Goal: Task Accomplishment & Management: Manage account settings

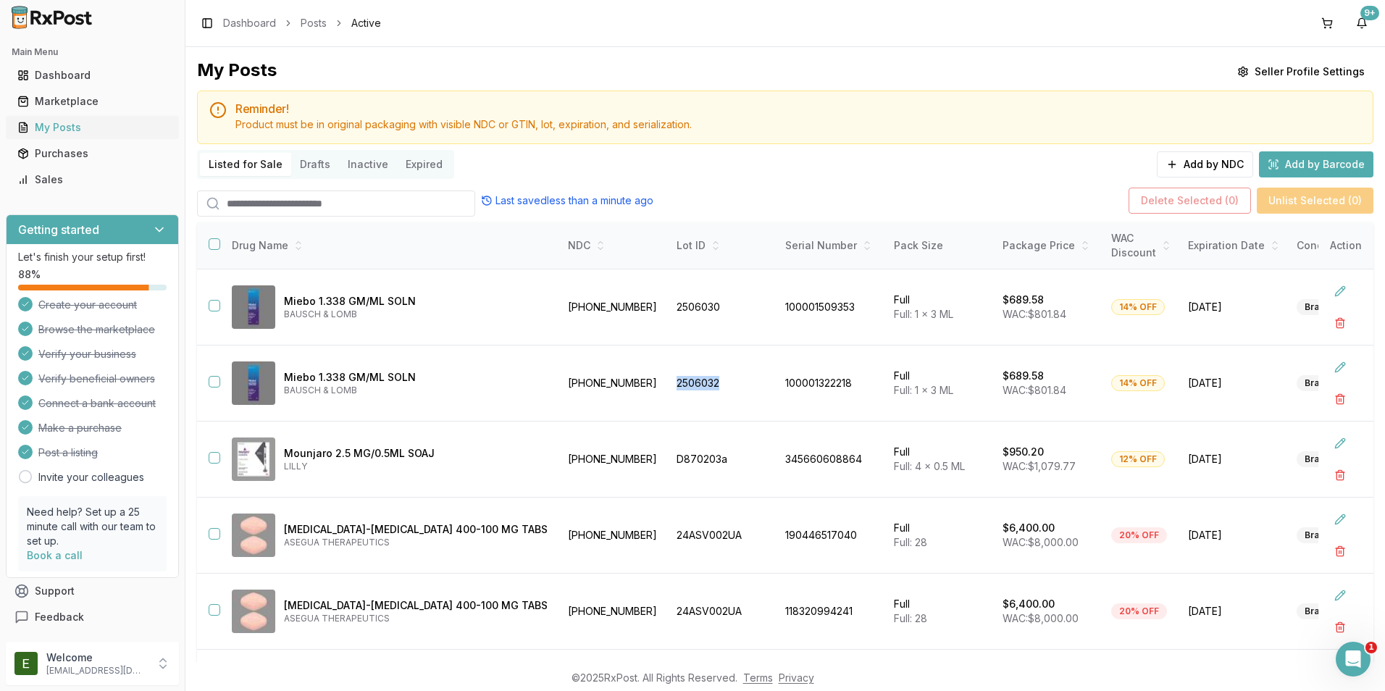
click at [93, 127] on div "My Posts" at bounding box center [92, 127] width 150 height 14
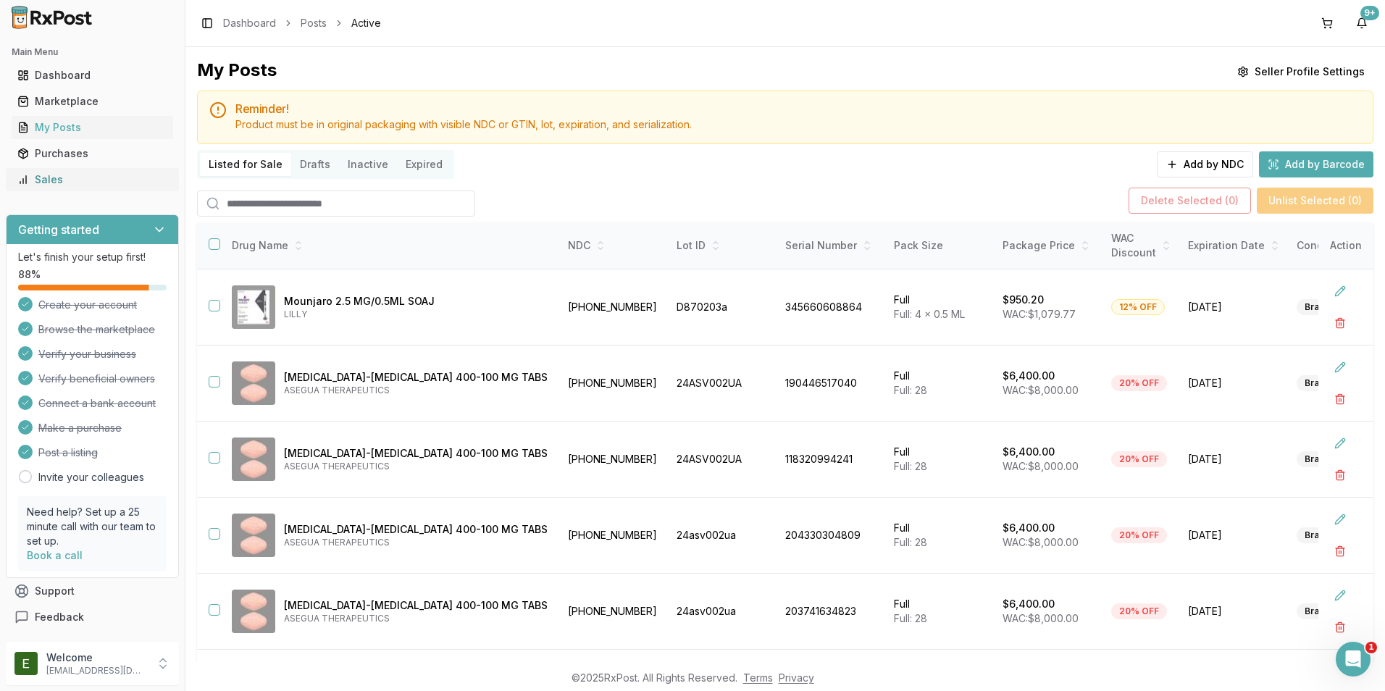
click at [61, 178] on div "Sales" at bounding box center [92, 179] width 150 height 14
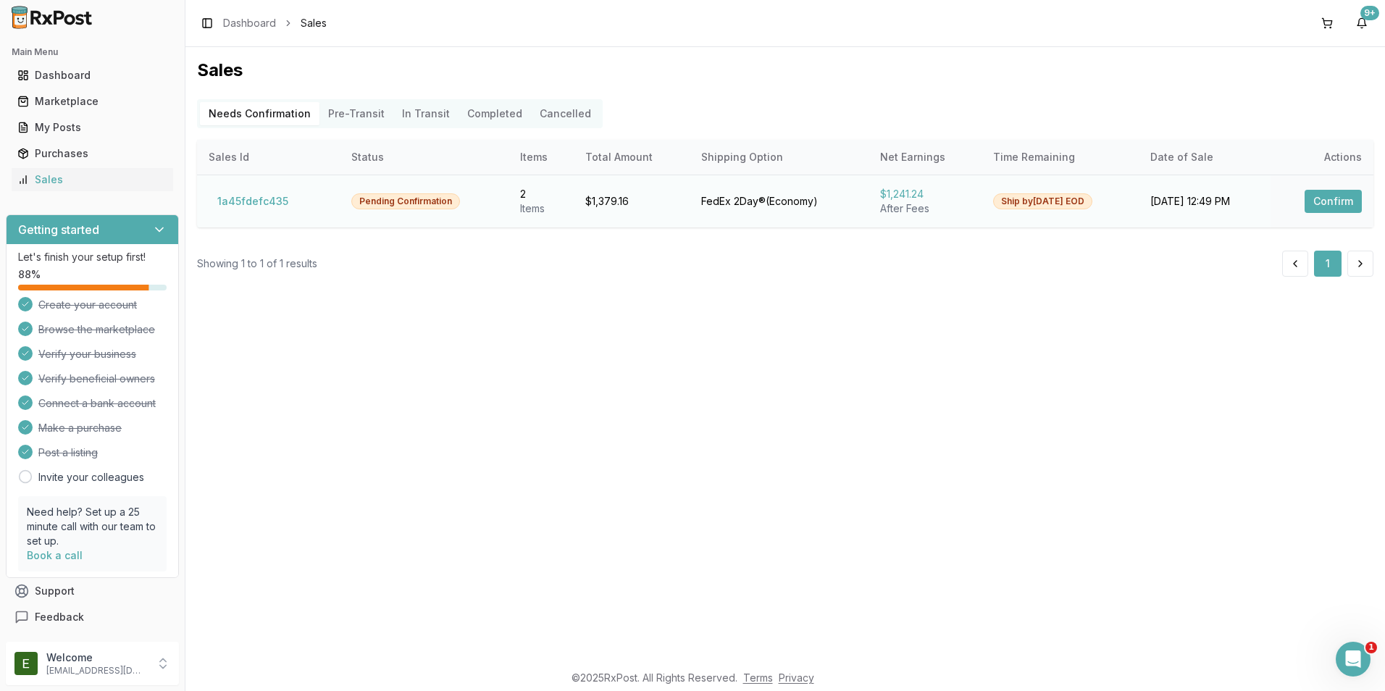
click at [1332, 202] on button "Confirm" at bounding box center [1333, 201] width 57 height 23
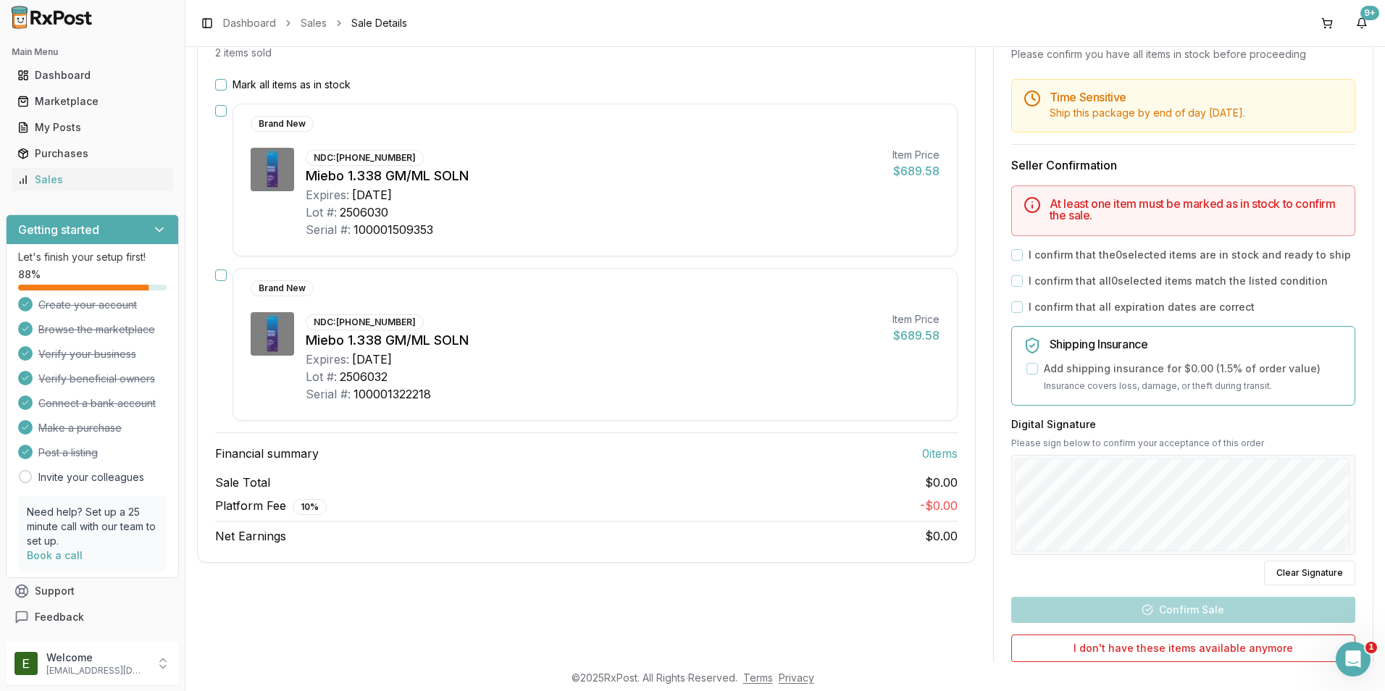
scroll to position [72, 0]
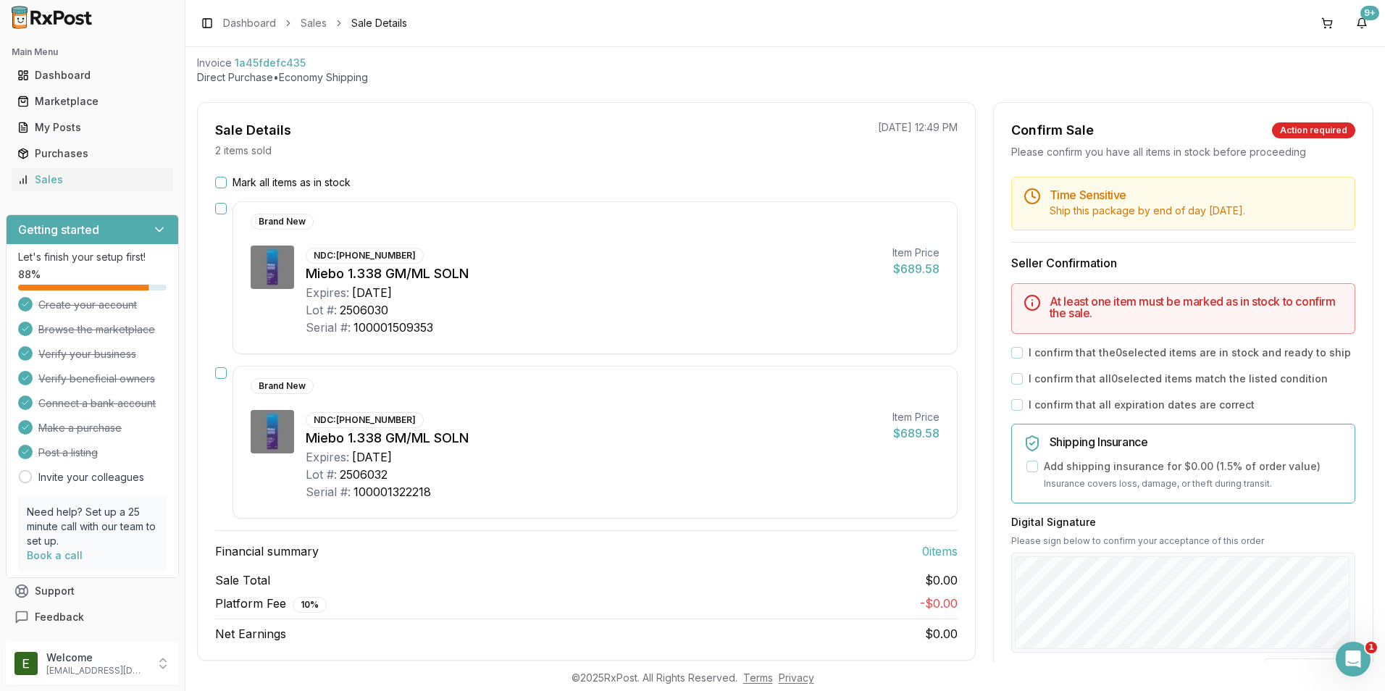
click at [225, 183] on button "Mark all items as in stock" at bounding box center [221, 183] width 12 height 12
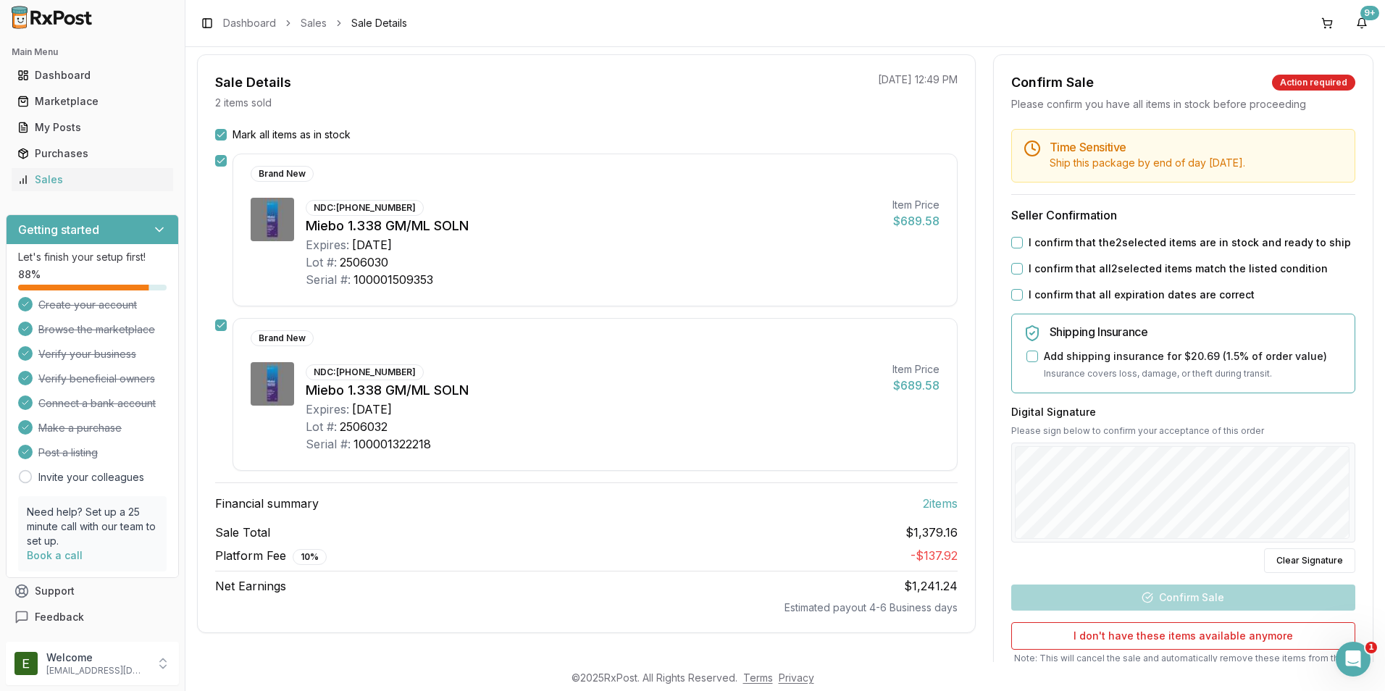
scroll to position [145, 0]
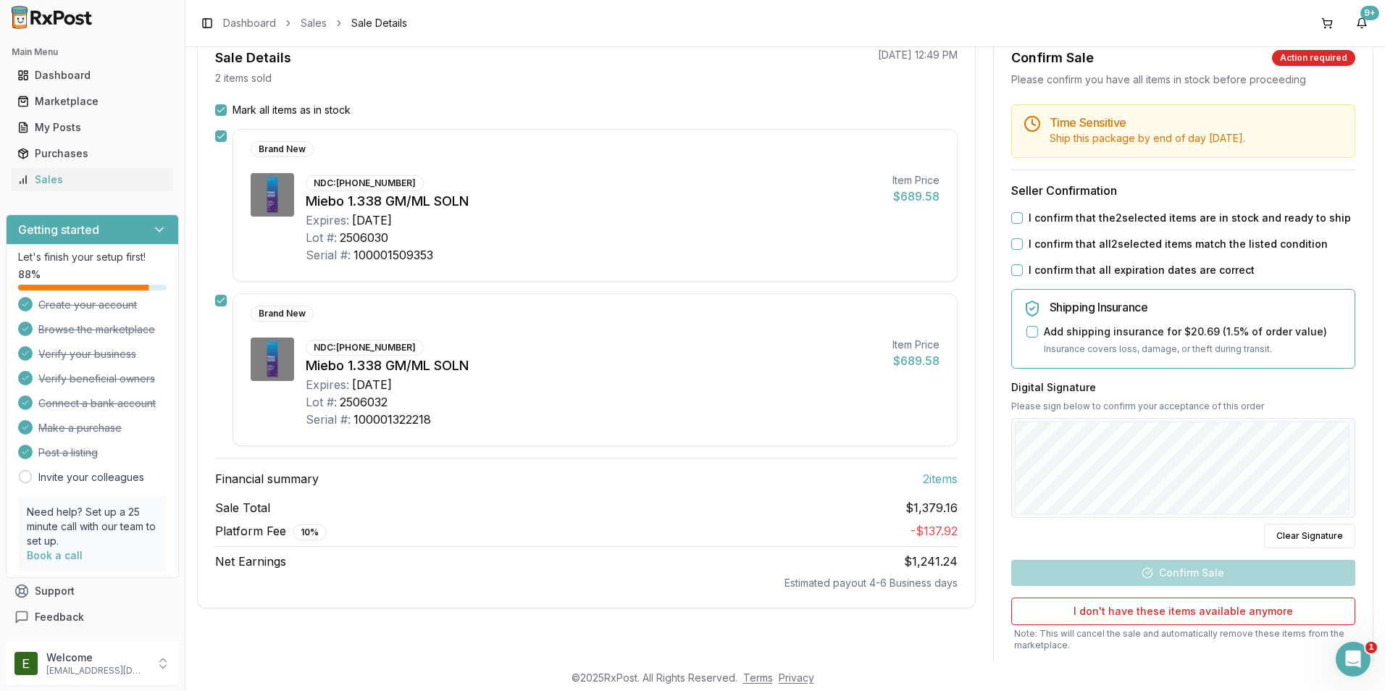
click at [1016, 211] on div "I confirm that the 2 selected items are in stock and ready to ship" at bounding box center [1184, 218] width 344 height 14
click at [1015, 217] on button "I confirm that the 2 selected items are in stock and ready to ship" at bounding box center [1018, 218] width 12 height 12
click at [1012, 238] on div "I confirm that all 2 selected items match the listed condition" at bounding box center [1184, 244] width 344 height 14
click at [1012, 247] on button "I confirm that all 2 selected items match the listed condition" at bounding box center [1018, 244] width 12 height 12
click at [1015, 268] on button "I confirm that all expiration dates are correct" at bounding box center [1018, 270] width 12 height 12
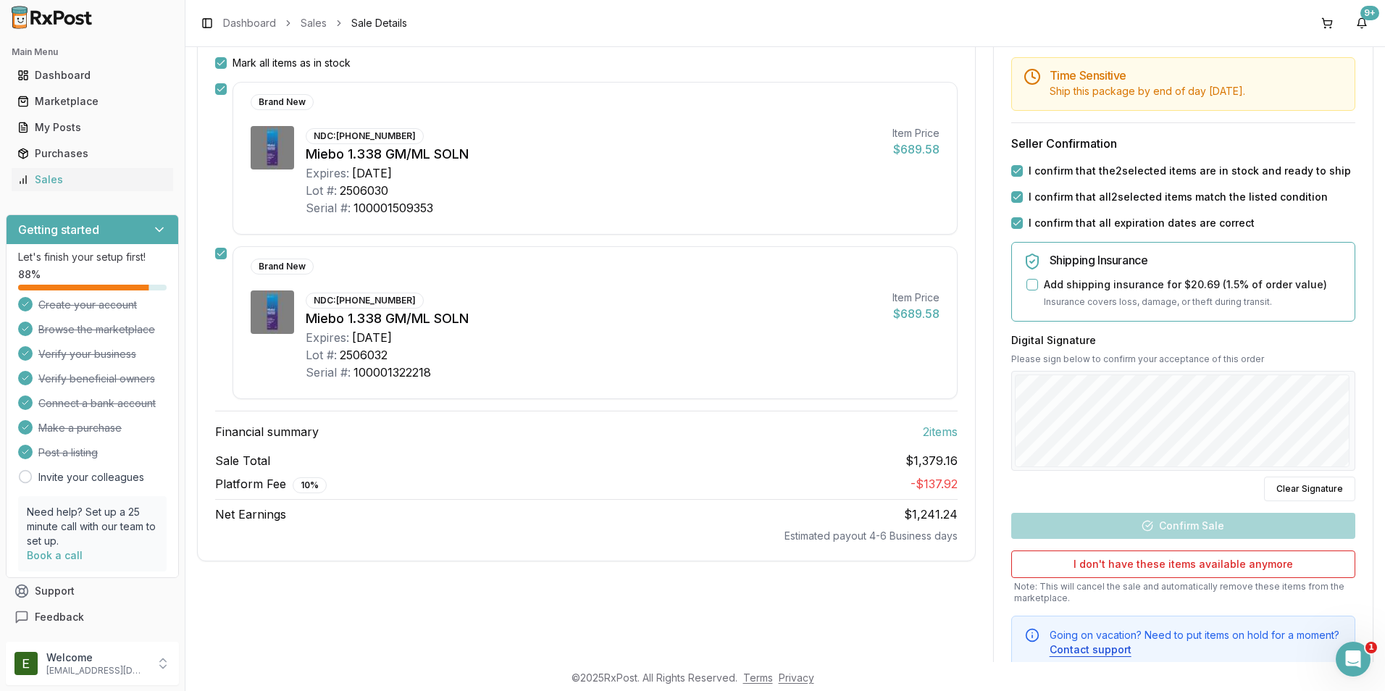
scroll to position [217, 0]
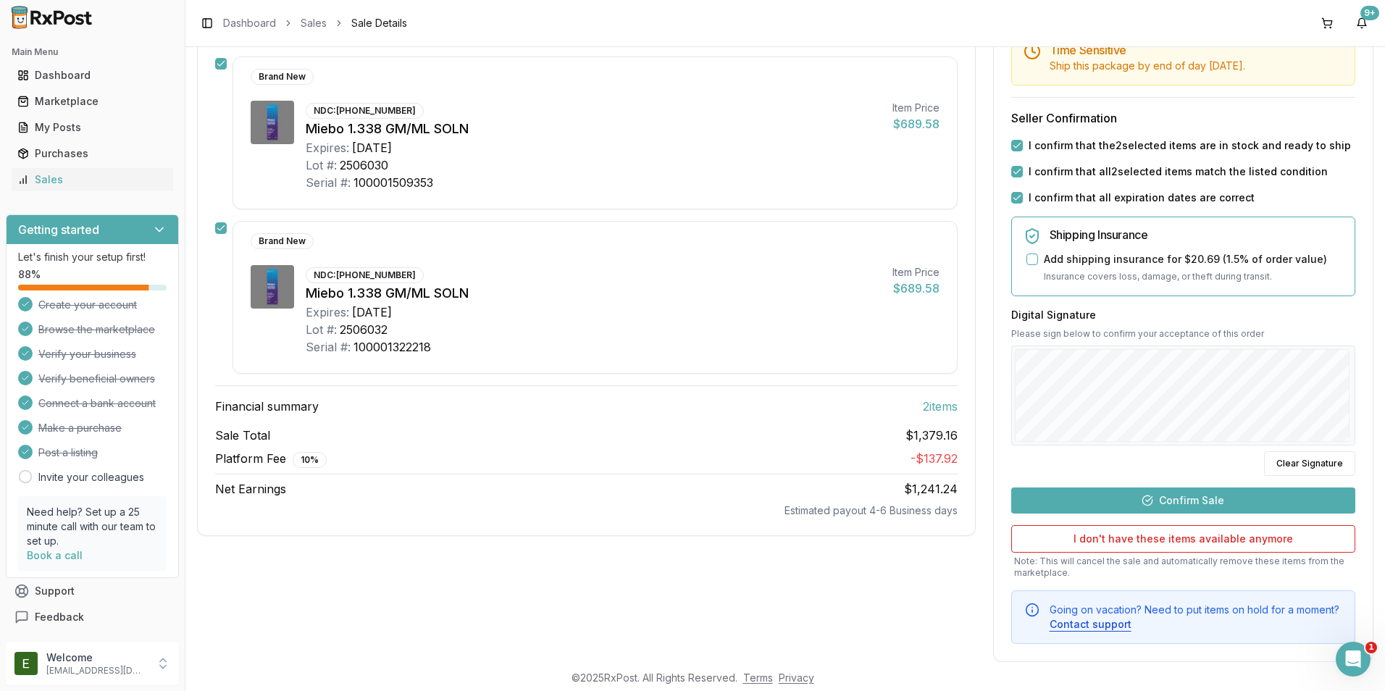
click at [1227, 497] on button "Confirm Sale" at bounding box center [1184, 501] width 344 height 26
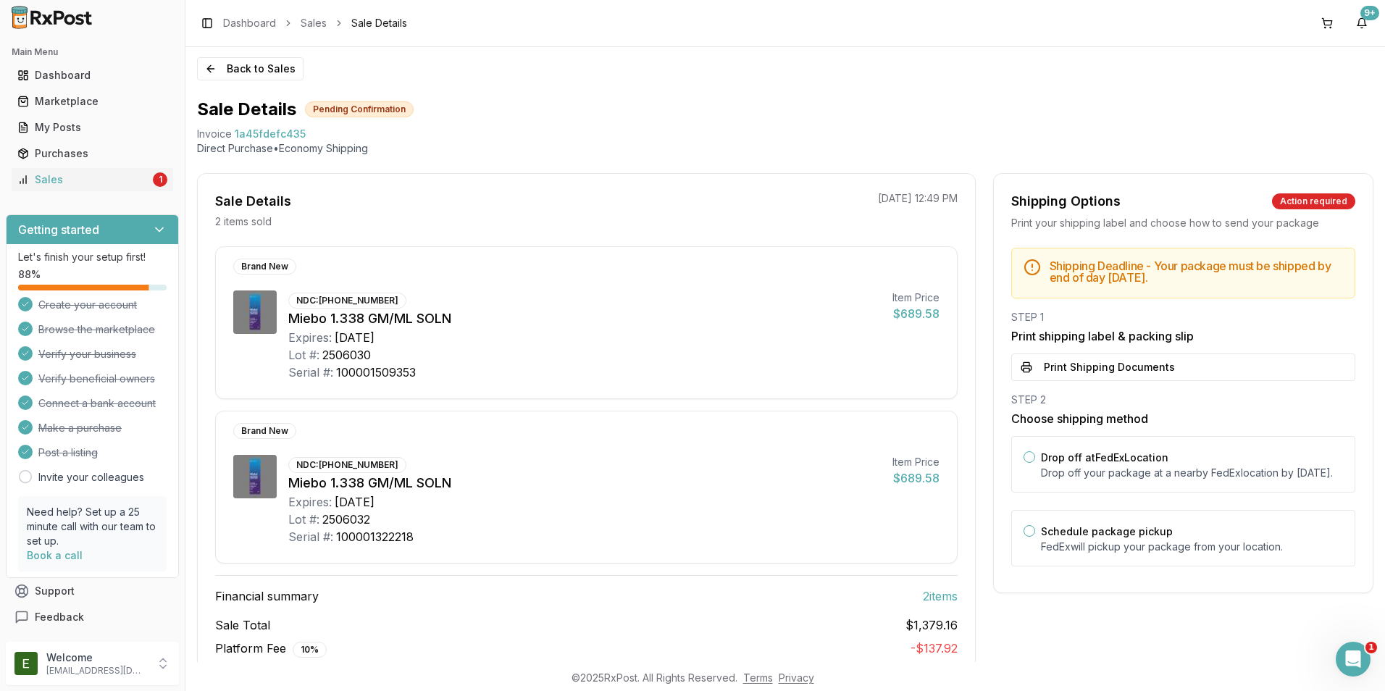
scroll to position [0, 0]
click at [1030, 459] on button "Drop off at FedEx Location" at bounding box center [1030, 459] width 12 height 12
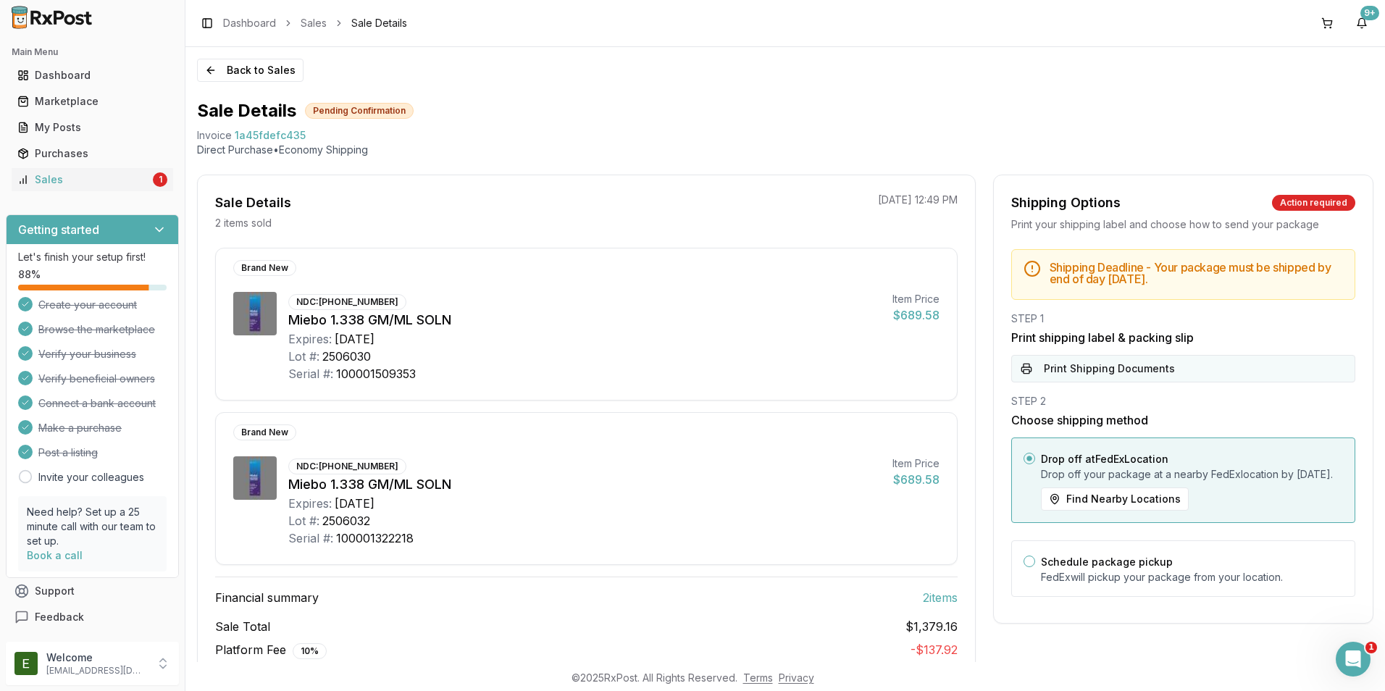
click at [1085, 375] on button "Print Shipping Documents" at bounding box center [1184, 369] width 344 height 28
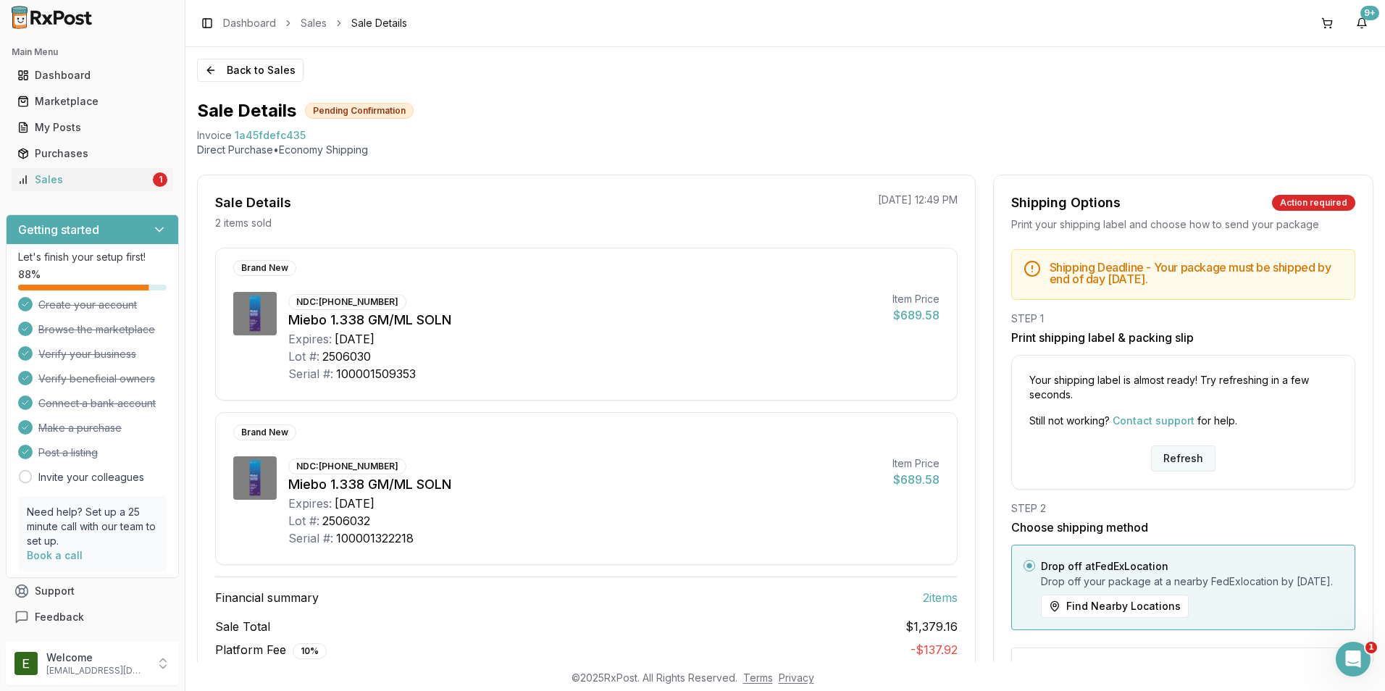
click at [1164, 462] on button "Refresh" at bounding box center [1183, 459] width 64 height 26
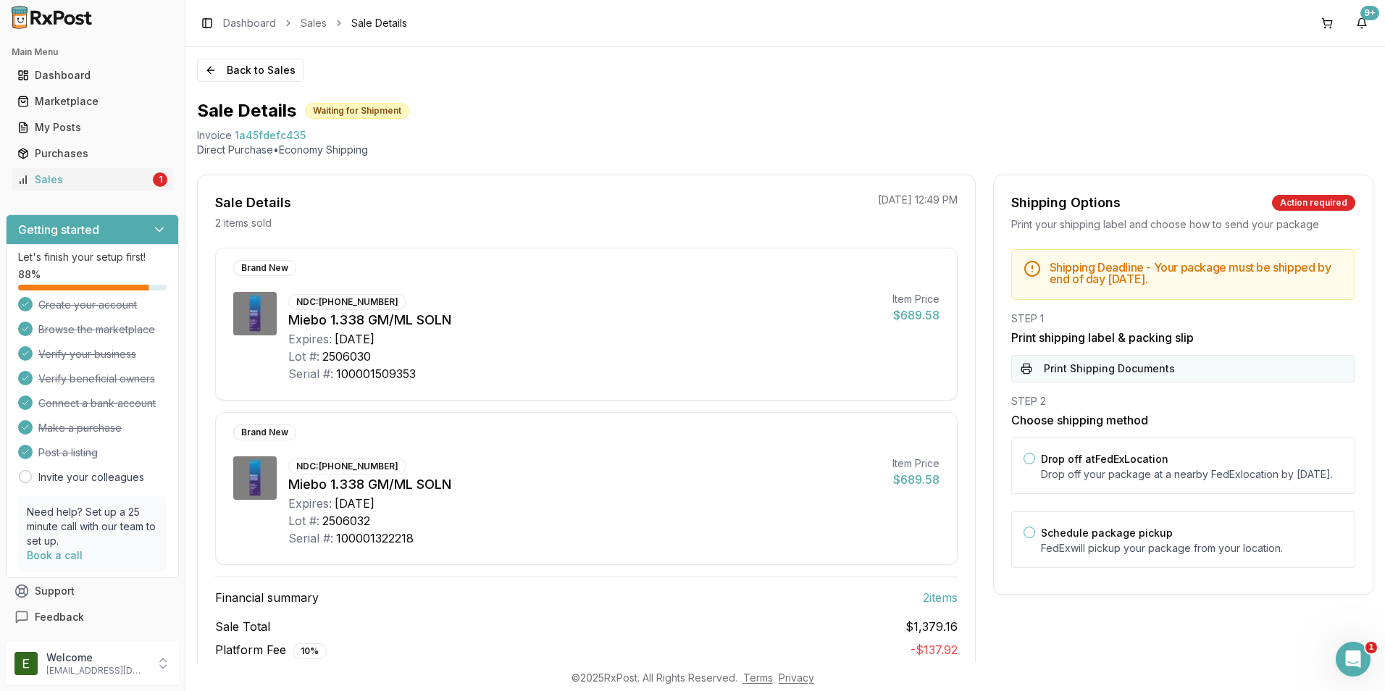
click at [1101, 370] on button "Print Shipping Documents" at bounding box center [1184, 369] width 344 height 28
